Goal: Transaction & Acquisition: Purchase product/service

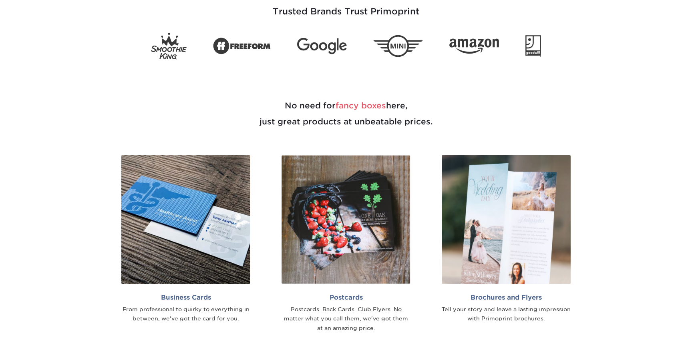
scroll to position [515, 0]
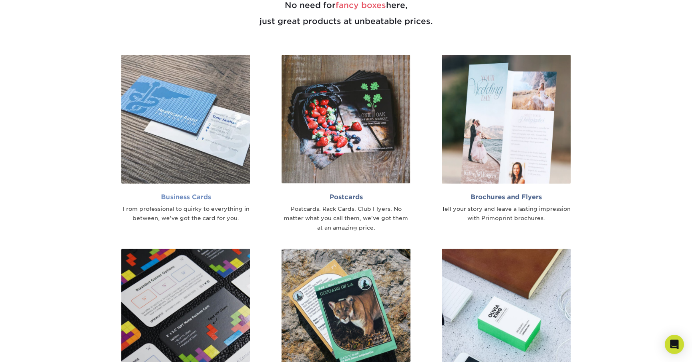
click at [207, 137] on img at bounding box center [185, 119] width 129 height 129
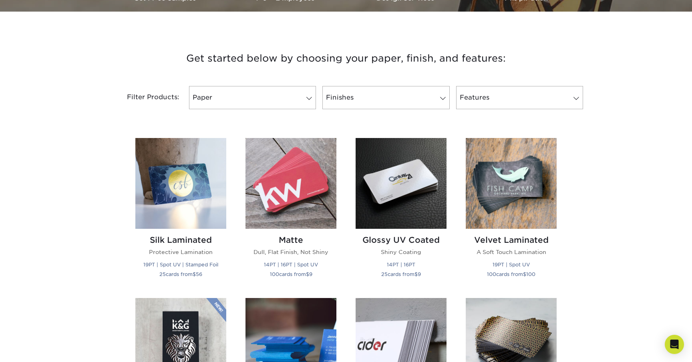
scroll to position [273, 0]
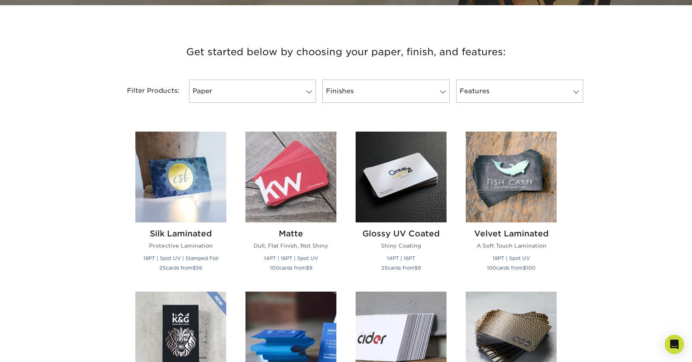
click at [231, 265] on div "Silk Laminated Protective Lamination 19PT | Spot UV | Stamped Foil 25 cards fro…" at bounding box center [181, 207] width 110 height 150
click at [287, 196] on img at bounding box center [291, 177] width 91 height 91
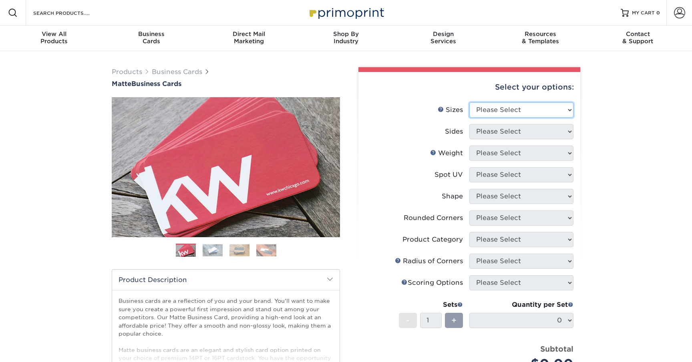
click at [508, 107] on select "Please Select 1.5" x 3.5" - Mini 1.75" x 3.5" - Mini 2" x 2" - Square 2" x 3" -…" at bounding box center [521, 110] width 104 height 15
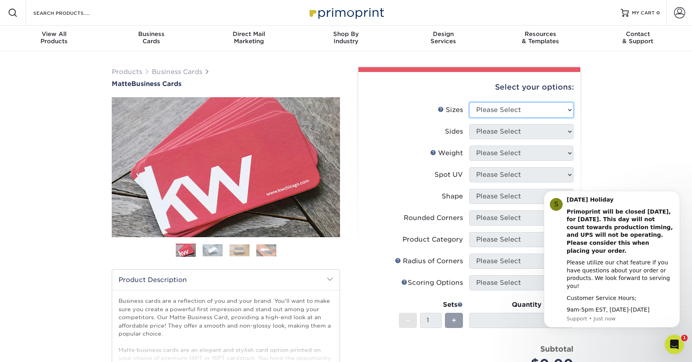
select select "2.00x3.50"
click at [469, 103] on select "Please Select 1.5" x 3.5" - Mini 1.75" x 3.5" - Mini 2" x 2" - Square 2" x 3" -…" at bounding box center [521, 110] width 104 height 15
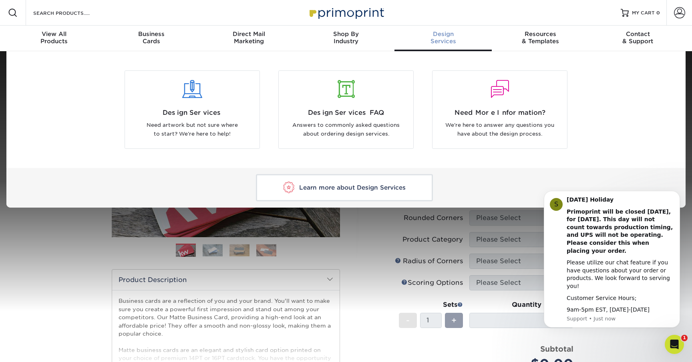
click at [451, 38] on div "Design Services" at bounding box center [443, 37] width 97 height 14
click at [196, 92] on div at bounding box center [192, 90] width 123 height 18
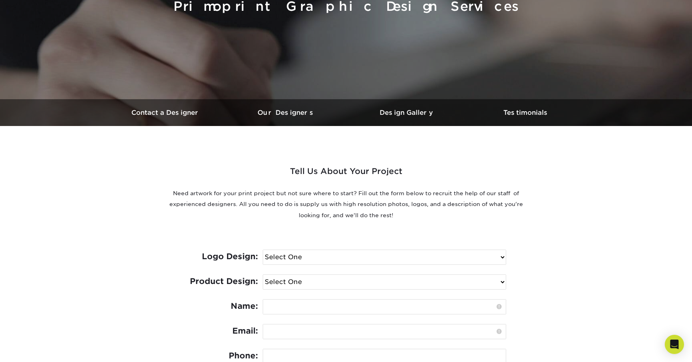
scroll to position [240, 0]
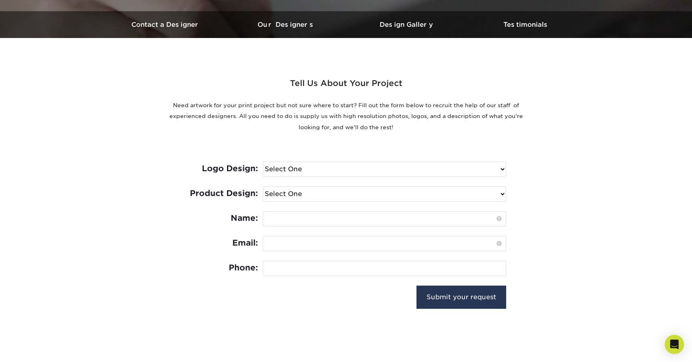
click at [387, 165] on select "Select One I need a logo design: $300 No thank you" at bounding box center [384, 169] width 243 height 14
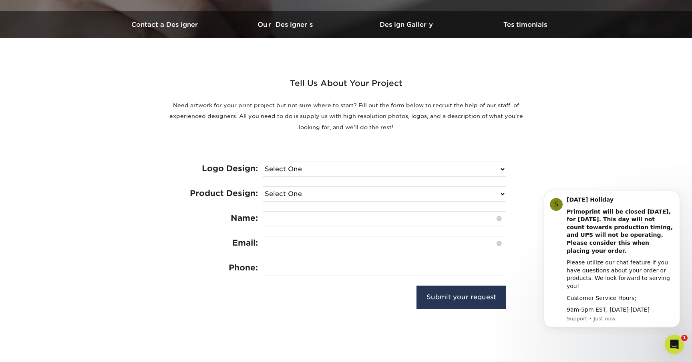
scroll to position [0, 0]
click at [263, 162] on select "Select One I need a logo design: $300 No thank you" at bounding box center [384, 169] width 243 height 14
click at [357, 171] on select "Select One I need a logo design: $300 No thank you" at bounding box center [384, 169] width 243 height 14
click at [351, 190] on select "Select One Logo Design Only Design Edits Banner Design: $50.00 Bookmark Design:…" at bounding box center [384, 194] width 243 height 14
click at [356, 169] on select "Select One I need a logo design: $300 No thank you" at bounding box center [384, 169] width 243 height 14
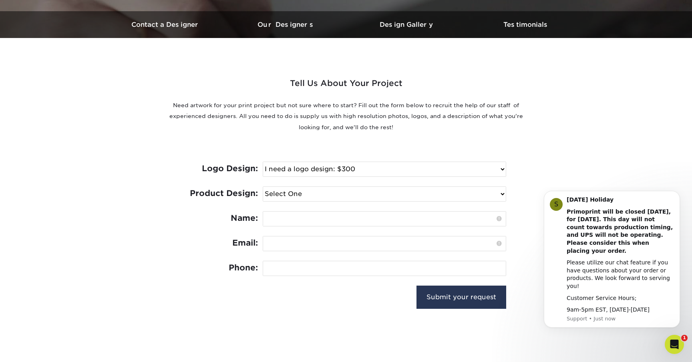
select select "No Logo"
click at [263, 162] on select "Select One I need a logo design: $300 No thank you" at bounding box center [384, 169] width 243 height 14
click at [342, 196] on select "Select One Logo Design Only Design Edits Banner Design: $50.00 Bookmark Design:…" at bounding box center [384, 194] width 243 height 14
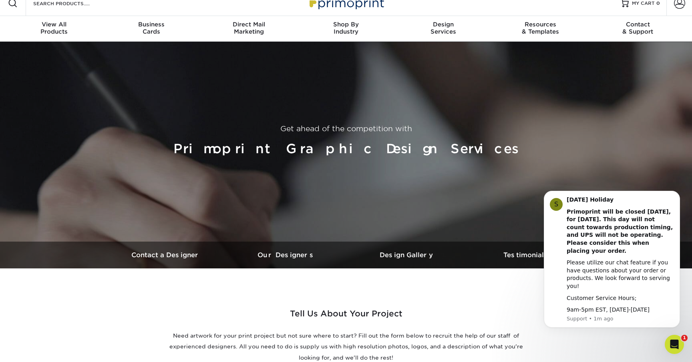
scroll to position [16, 0]
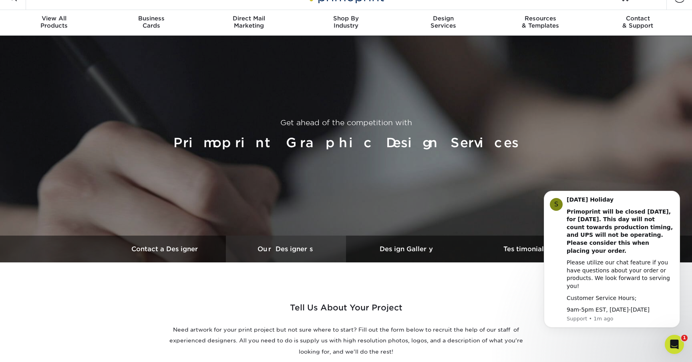
click at [286, 244] on link "Our Designers" at bounding box center [286, 249] width 120 height 27
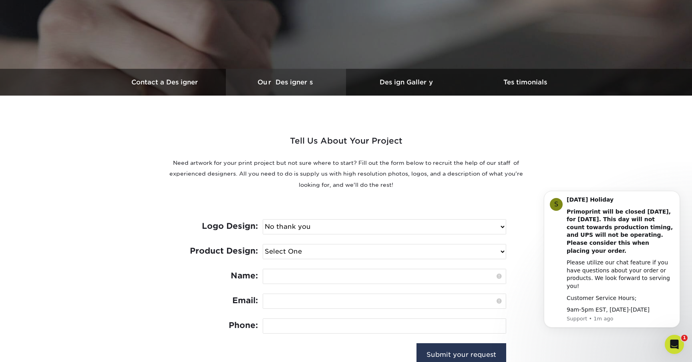
scroll to position [172, 0]
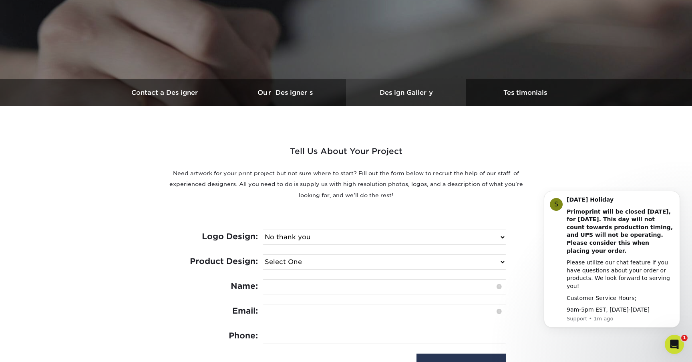
click at [406, 93] on h3 "Design Gallery" at bounding box center [406, 93] width 120 height 8
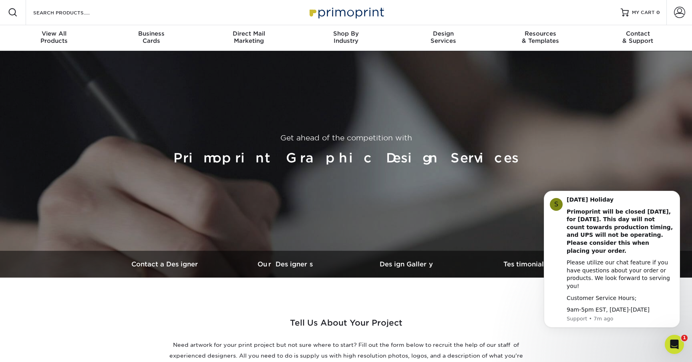
scroll to position [0, 0]
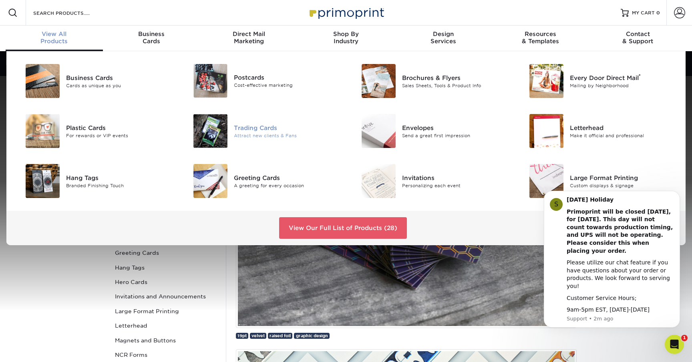
click at [213, 129] on img at bounding box center [210, 131] width 34 height 34
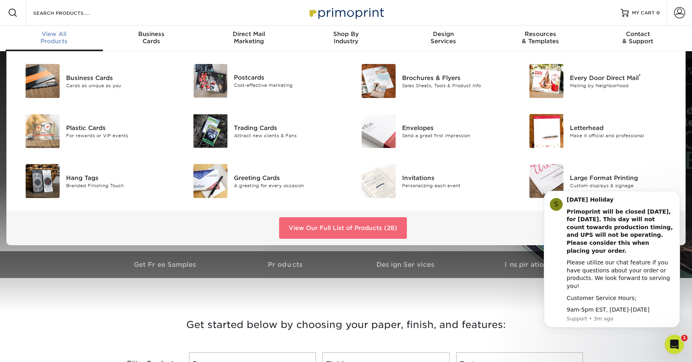
click at [324, 228] on link "View Our Full List of Products (28)" at bounding box center [343, 228] width 128 height 22
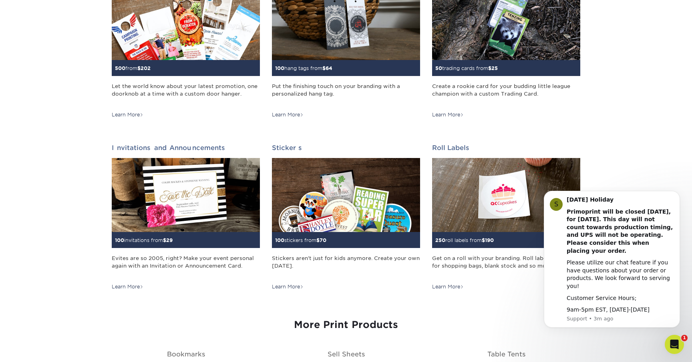
scroll to position [679, 0]
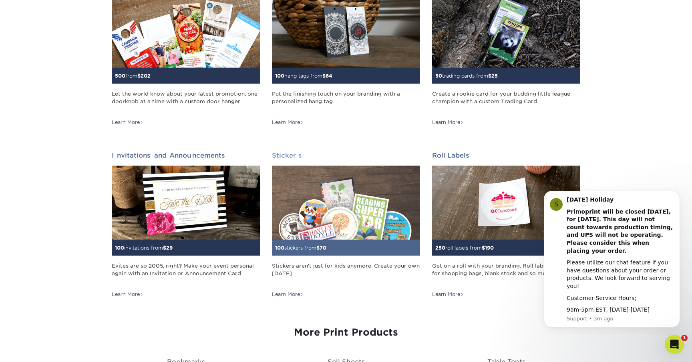
click at [336, 222] on img at bounding box center [346, 203] width 148 height 74
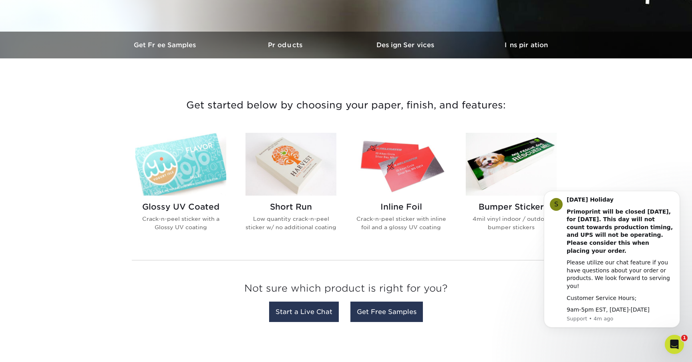
scroll to position [213, 0]
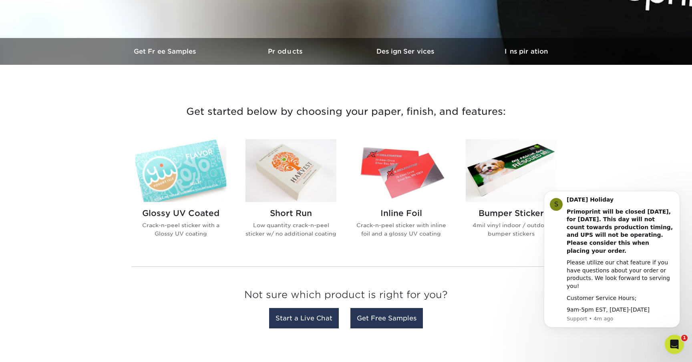
click at [301, 177] on img at bounding box center [291, 170] width 91 height 63
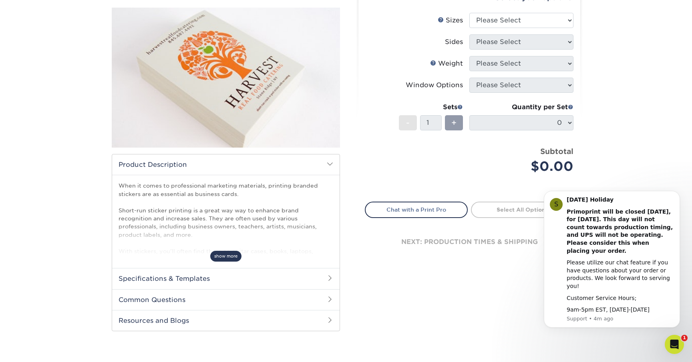
click at [238, 255] on span "show more" at bounding box center [225, 256] width 31 height 11
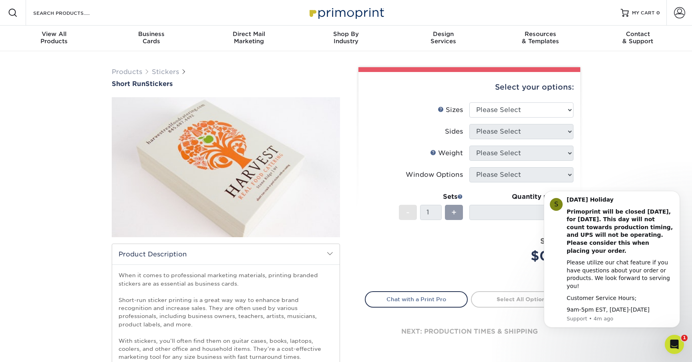
scroll to position [37, 0]
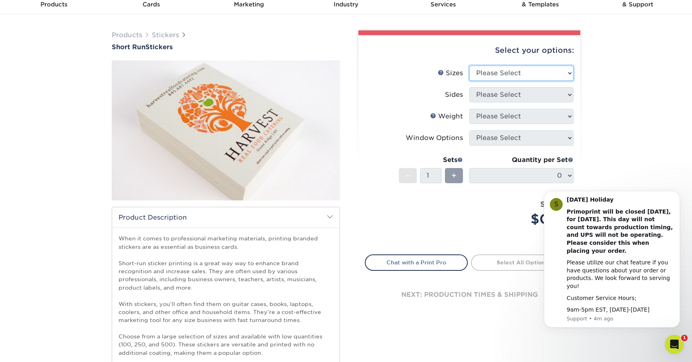
click at [486, 74] on select "Please Select 1.5" x 3.5" 1.75" x 3.5" 2" x 2" 2" x 3" 2" x 3.5" 2" x 4" 2" x 8…" at bounding box center [521, 73] width 104 height 15
select select "2.00x3.50"
click at [469, 66] on select "Please Select 1.5" x 3.5" 1.75" x 3.5" 2" x 2" 2" x 3" 2" x 3.5" 2" x 4" 2" x 8…" at bounding box center [521, 73] width 104 height 15
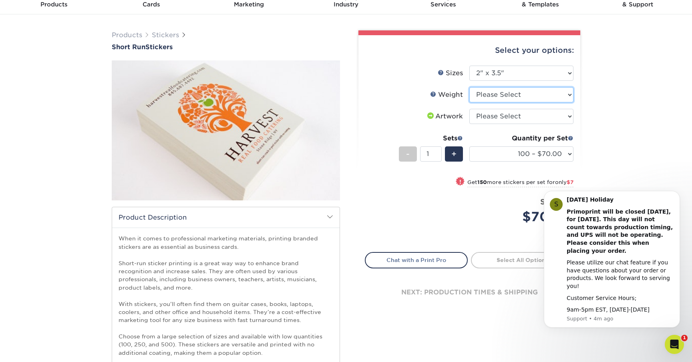
click at [499, 96] on select "Please Select Crack and Peel" at bounding box center [521, 94] width 104 height 15
select select "Crack and Peel"
click at [469, 87] on select "Please Select Crack and Peel" at bounding box center [521, 94] width 104 height 15
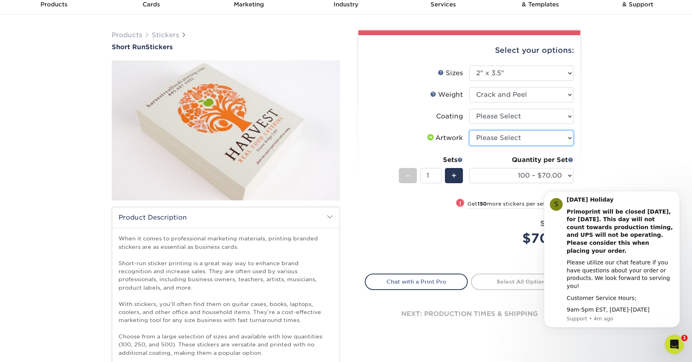
click at [513, 137] on select "Please Select I will upload files I need a design - $50" at bounding box center [521, 138] width 104 height 15
select select "design"
click at [469, 131] on select "Please Select I will upload files I need a design - $50" at bounding box center [521, 138] width 104 height 15
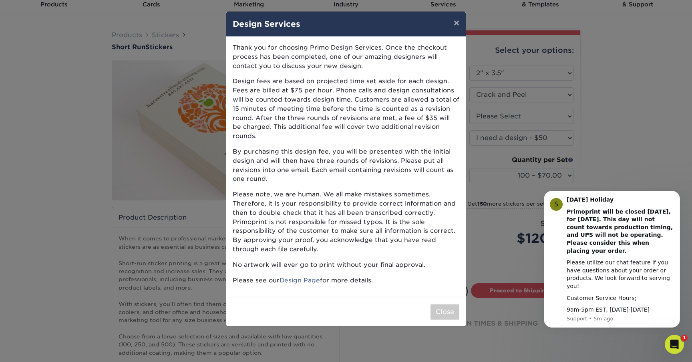
click at [499, 228] on div "× Design Services Thank you for choosing Primo Design Services. Once the checko…" at bounding box center [346, 181] width 692 height 362
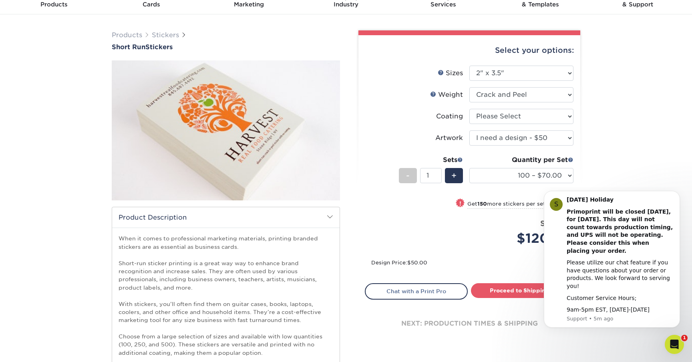
click at [603, 178] on div "Products Stickers Short Run Stickers / ." at bounding box center [346, 268] width 692 height 508
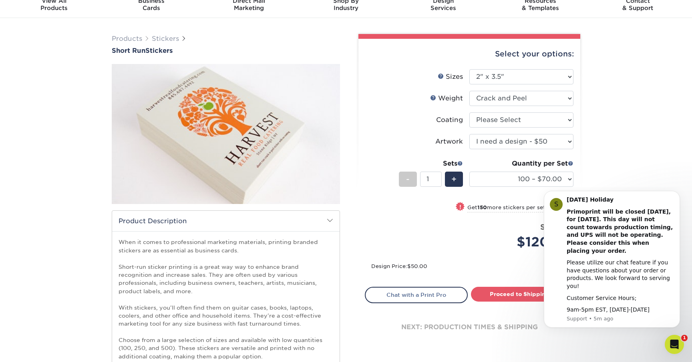
scroll to position [32, 0]
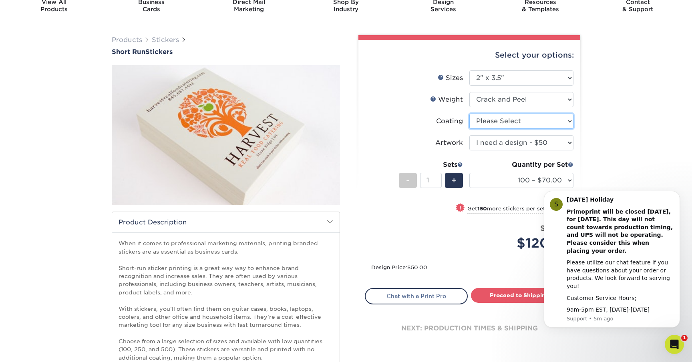
click at [523, 121] on select at bounding box center [521, 121] width 104 height 15
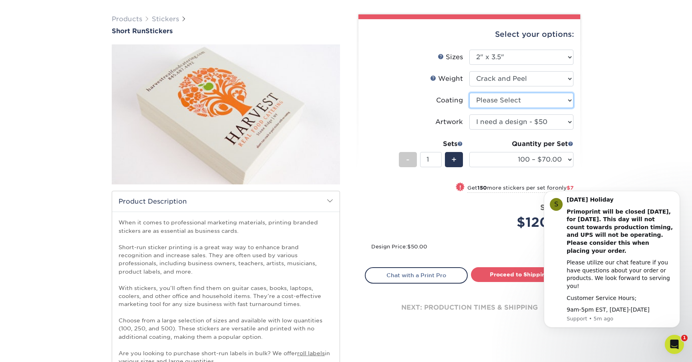
scroll to position [52, 0]
click at [510, 56] on select "Please Select 1.5" x 3.5" 1.75" x 3.5" 2" x 2" 2" x 3" 2" x 3.5" 2" x 4" 2" x 8…" at bounding box center [521, 57] width 104 height 15
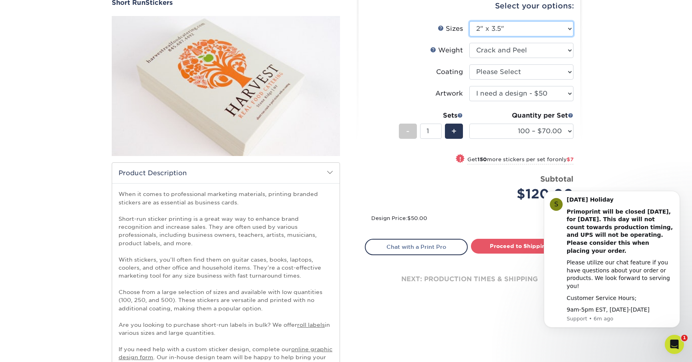
scroll to position [86, 0]
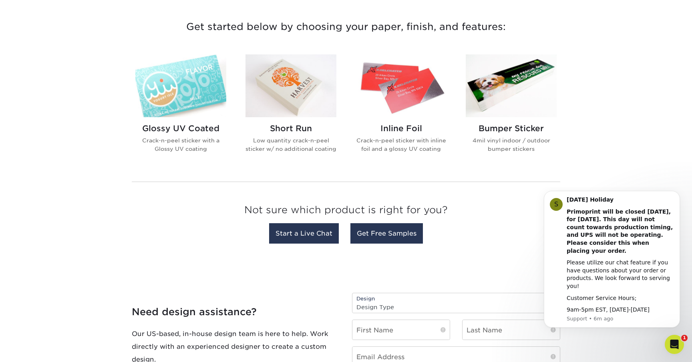
click at [513, 100] on img at bounding box center [511, 85] width 91 height 63
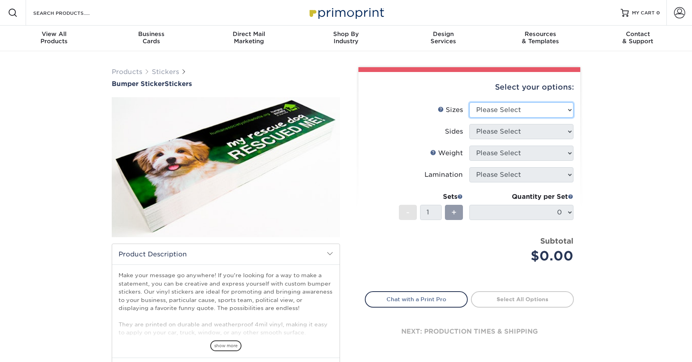
click at [540, 112] on select "Please Select 3" x 10" 4" x 8" 4" x 12"" at bounding box center [521, 110] width 104 height 15
select select "3.00x10.00"
click at [469, 103] on select "Please Select 3" x 10" 4" x 8" 4" x 12"" at bounding box center [521, 110] width 104 height 15
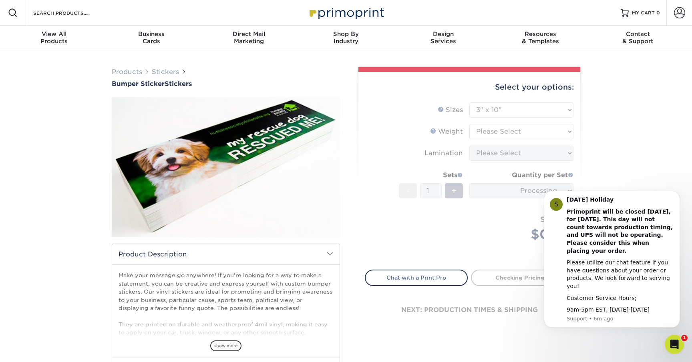
click at [519, 131] on form "Sizes Help Sizes Please Select 3" x 10" 4" x 8" 4" x 12" Sides -" at bounding box center [469, 182] width 209 height 158
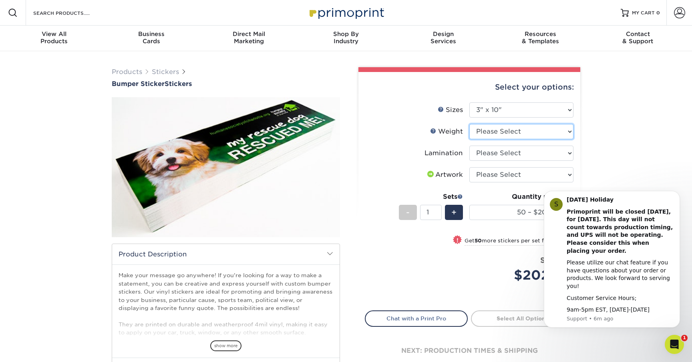
click at [519, 131] on select "Please Select 4MILPAV" at bounding box center [521, 131] width 104 height 15
select select "4MILPAV"
click at [469, 124] on select "Please Select 4MILPAV" at bounding box center [521, 131] width 104 height 15
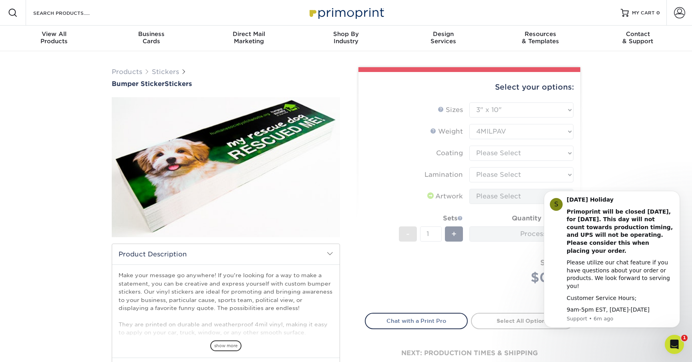
click at [510, 154] on form "Sizes Help Sizes Please Select 3" x 10" 4" x 8" 4" x 12" Sides -" at bounding box center [469, 203] width 209 height 201
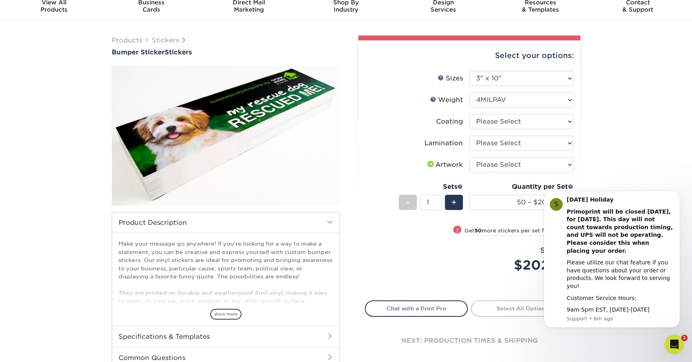
scroll to position [35, 0]
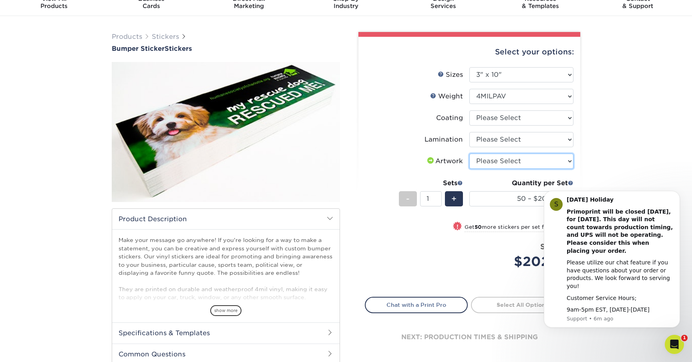
click at [505, 163] on select "Please Select I will upload files I need a design - $50" at bounding box center [521, 161] width 104 height 15
select select "design"
click at [469, 154] on select "Please Select I will upload files I need a design - $50" at bounding box center [521, 161] width 104 height 15
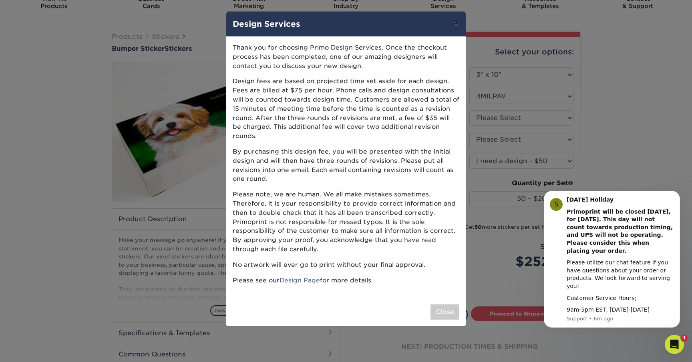
click at [452, 25] on button "×" at bounding box center [456, 23] width 18 height 22
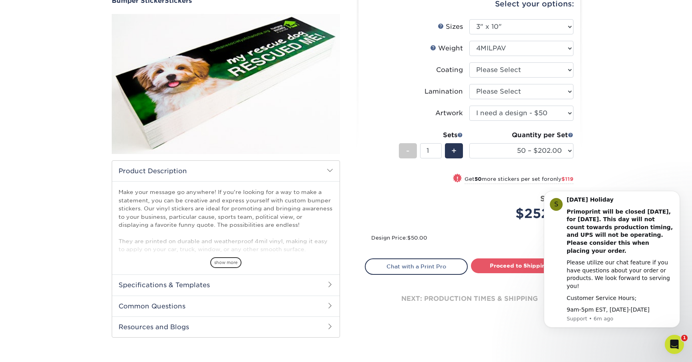
scroll to position [83, 0]
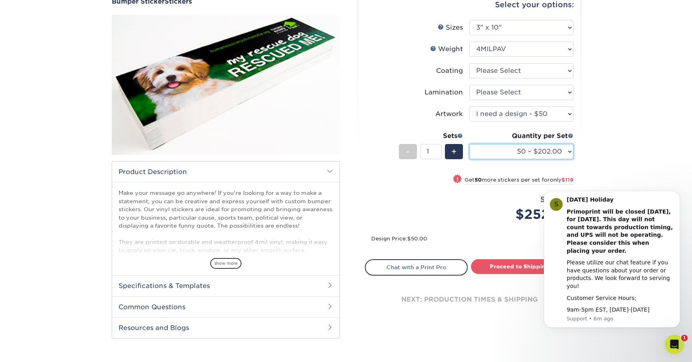
click at [501, 154] on select "50 – $202.00 100 – $321.00 250 – $576.00 500 – $891.00 1000 – $1641.00" at bounding box center [521, 151] width 104 height 15
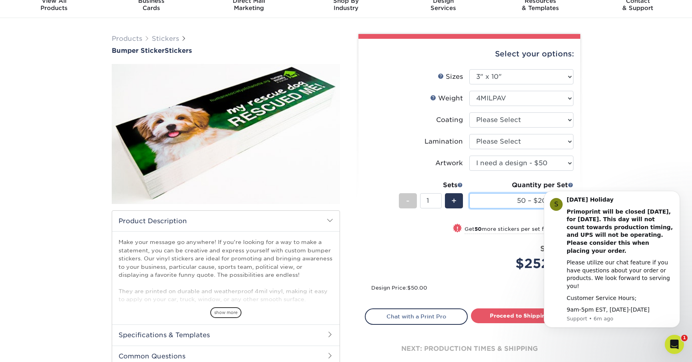
scroll to position [0, 0]
